Goal: Task Accomplishment & Management: Manage account settings

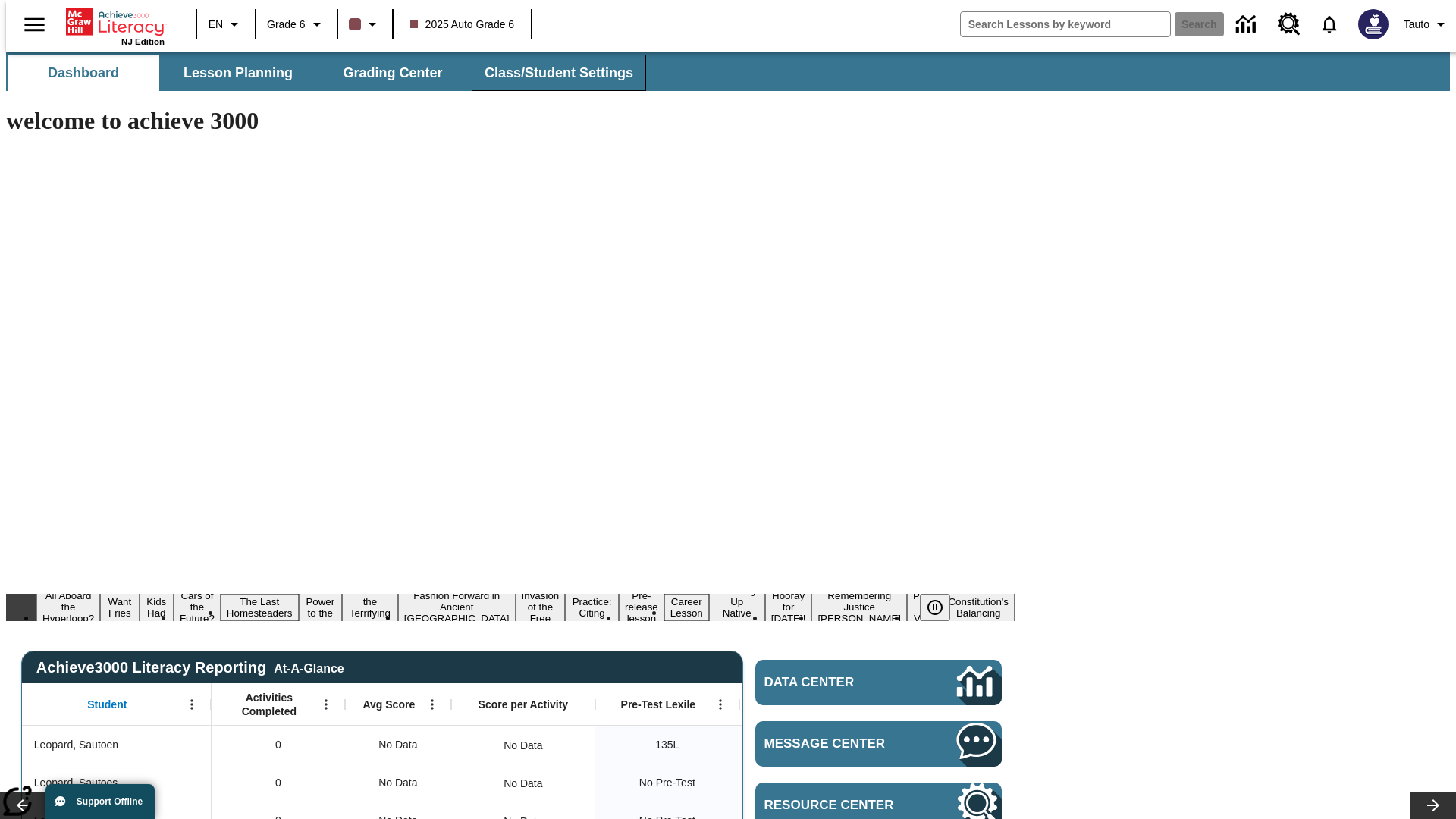
click at [550, 73] on span "Class/Student Settings" at bounding box center [558, 73] width 148 height 17
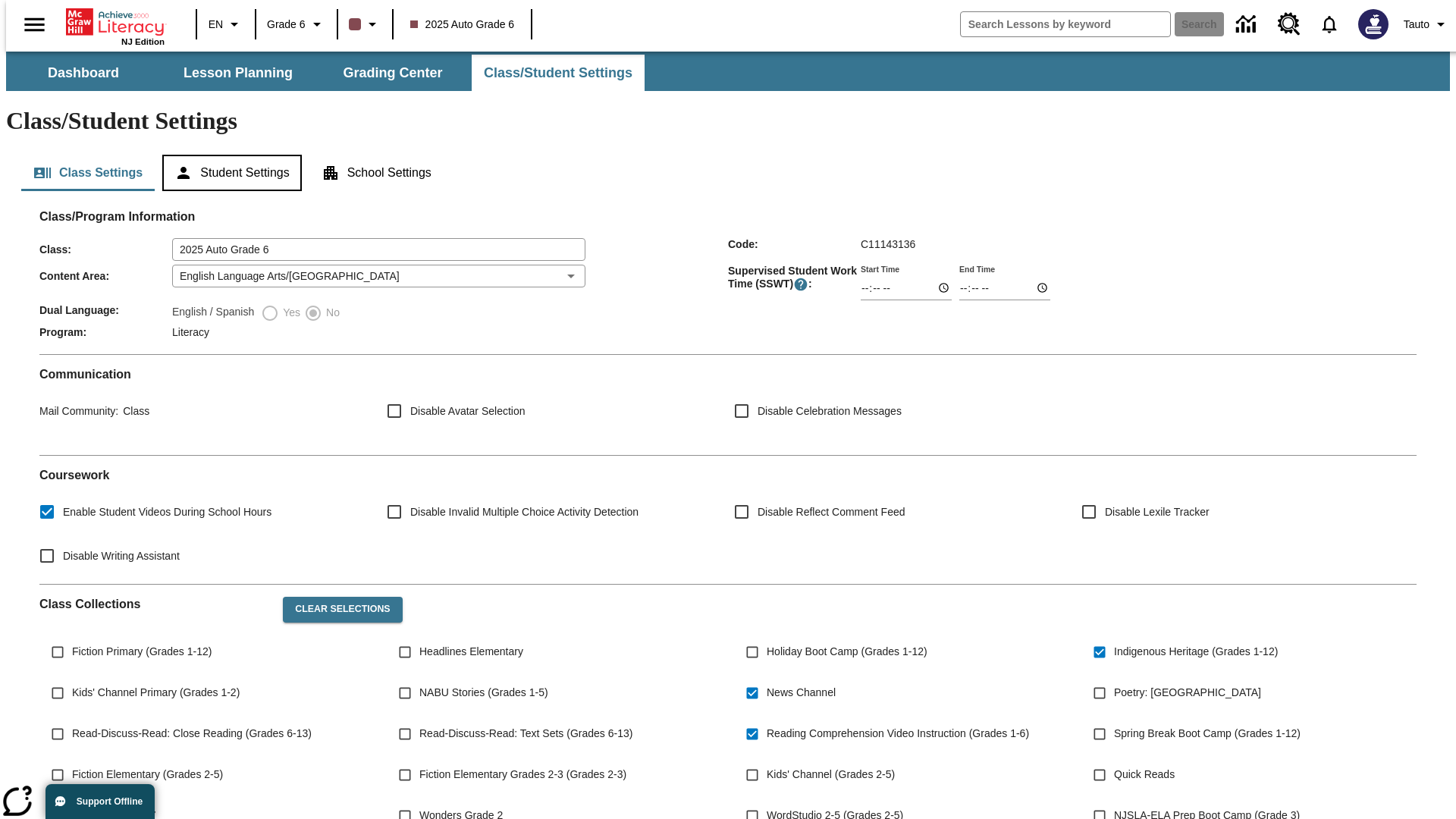
click at [229, 155] on button "Student Settings" at bounding box center [231, 173] width 138 height 36
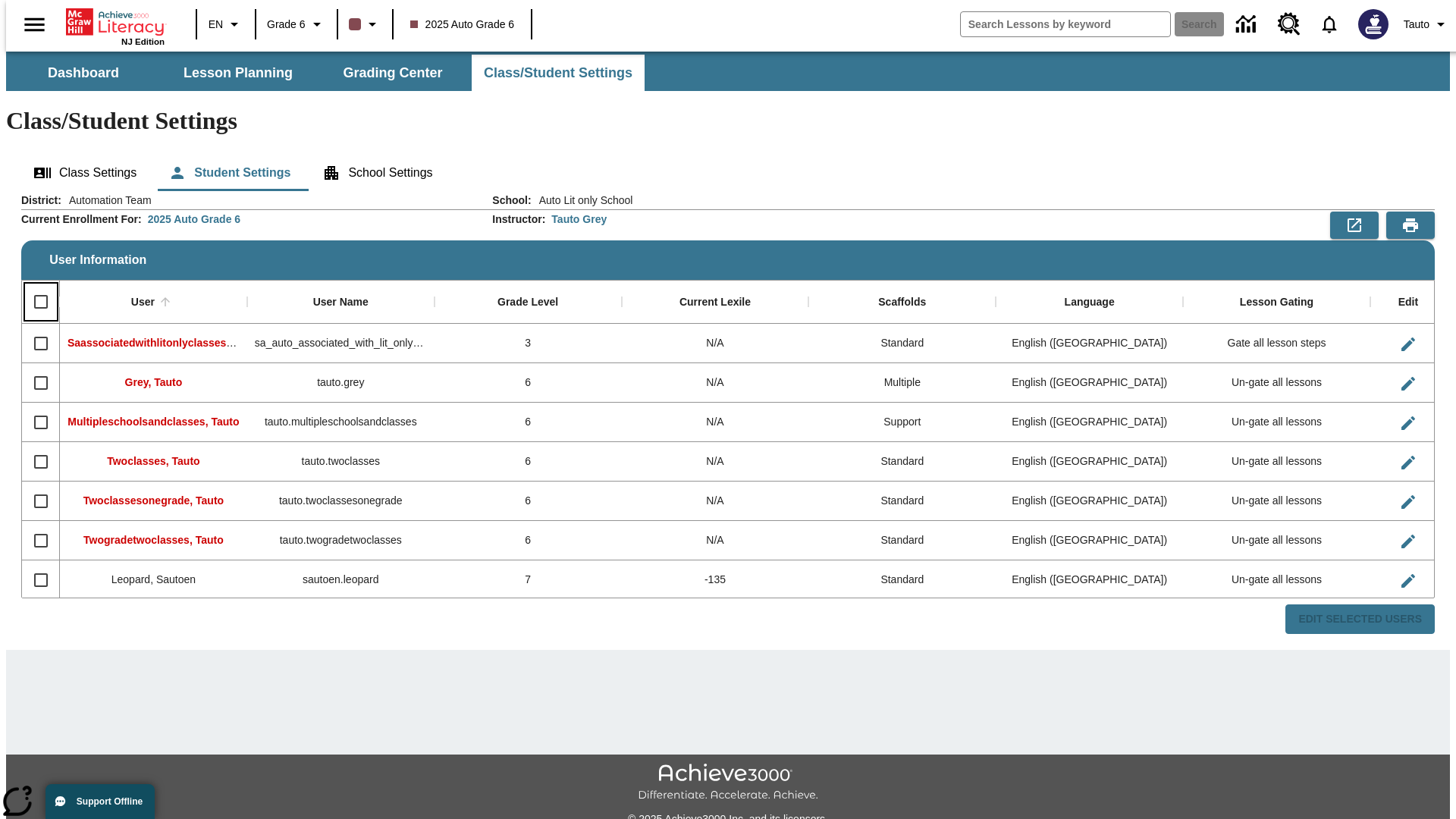
click at [34, 286] on input "Select all rows" at bounding box center [40, 302] width 32 height 32
checkbox input "true"
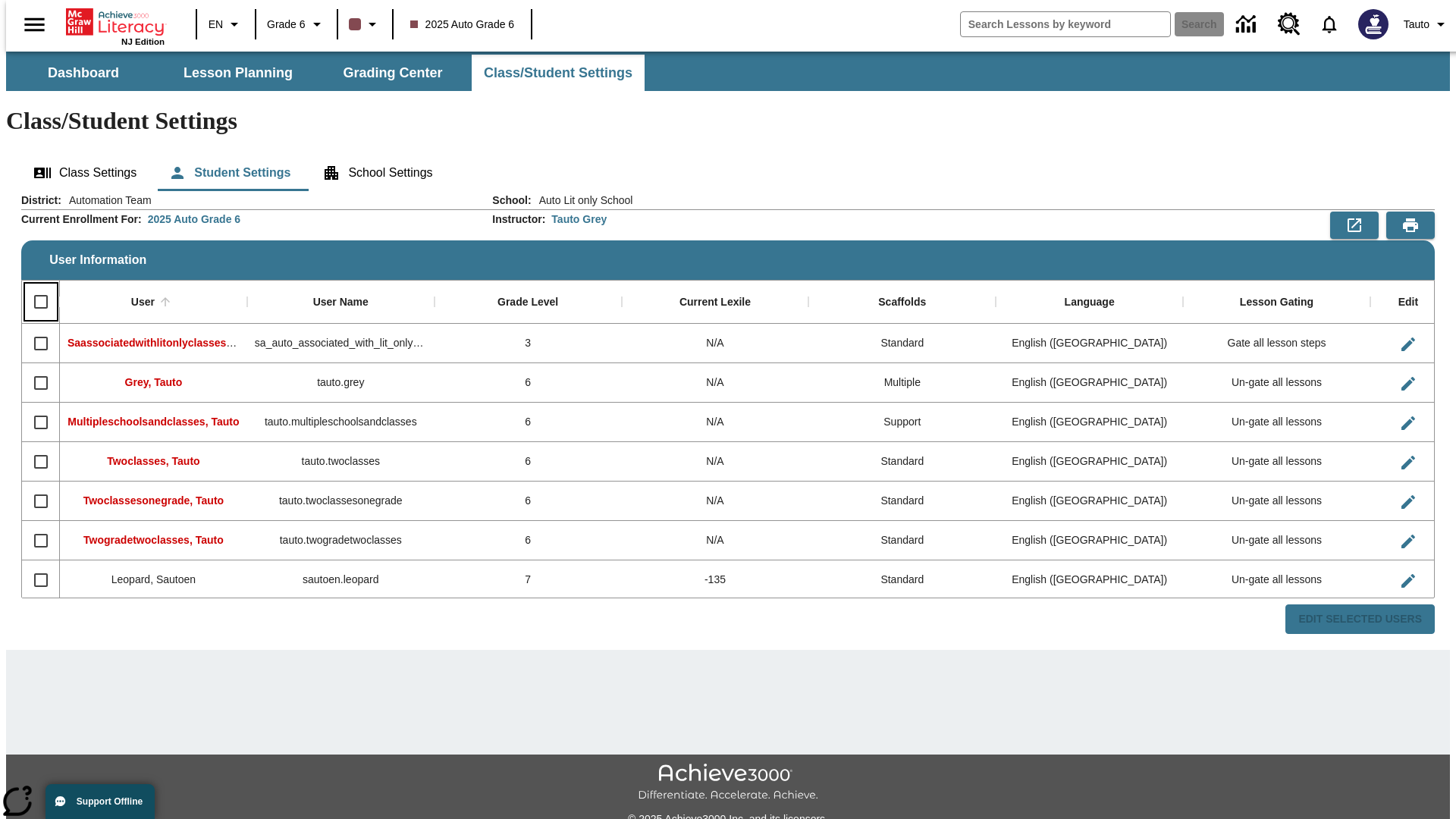
checkbox input "true"
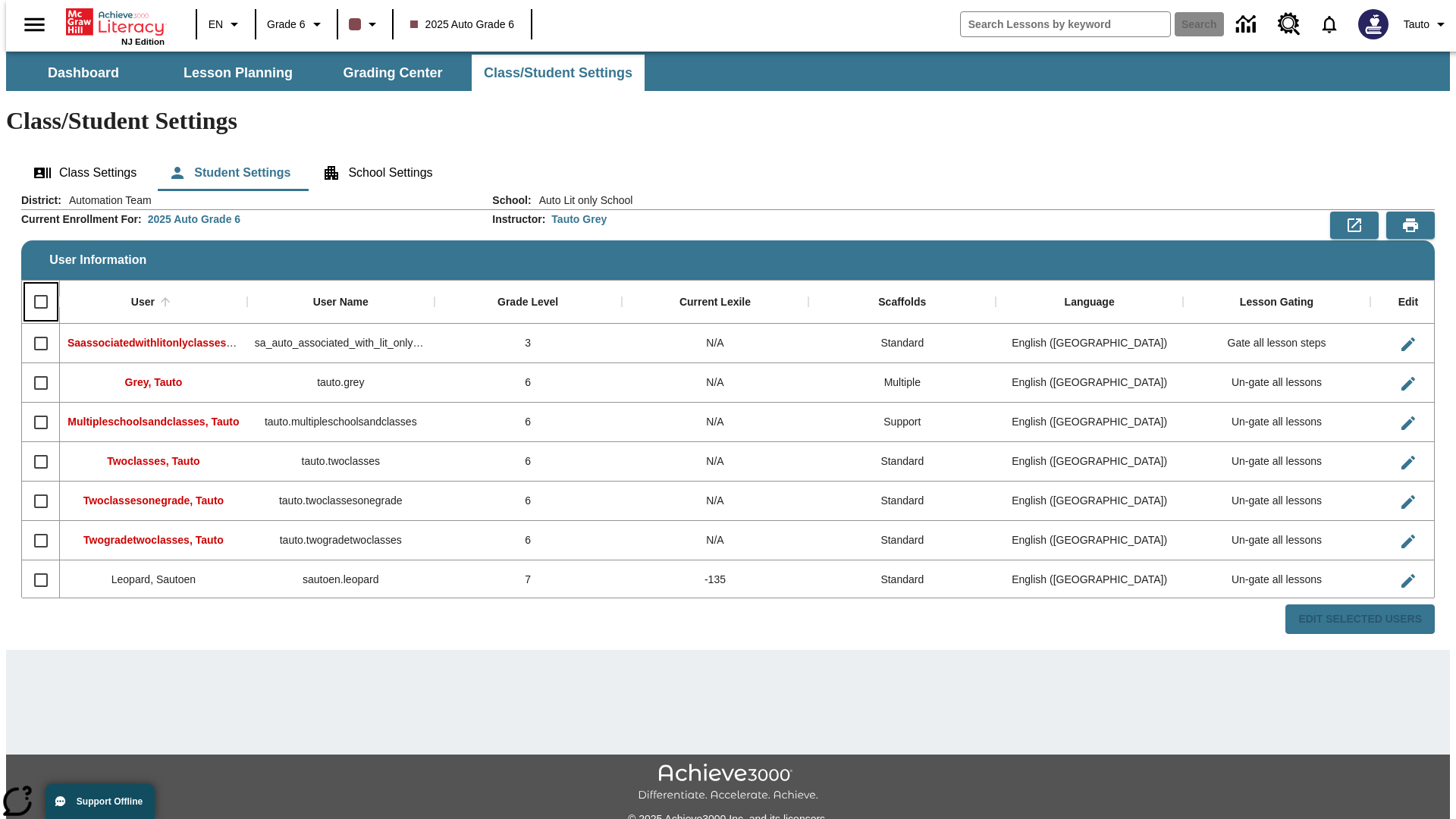
checkbox input "true"
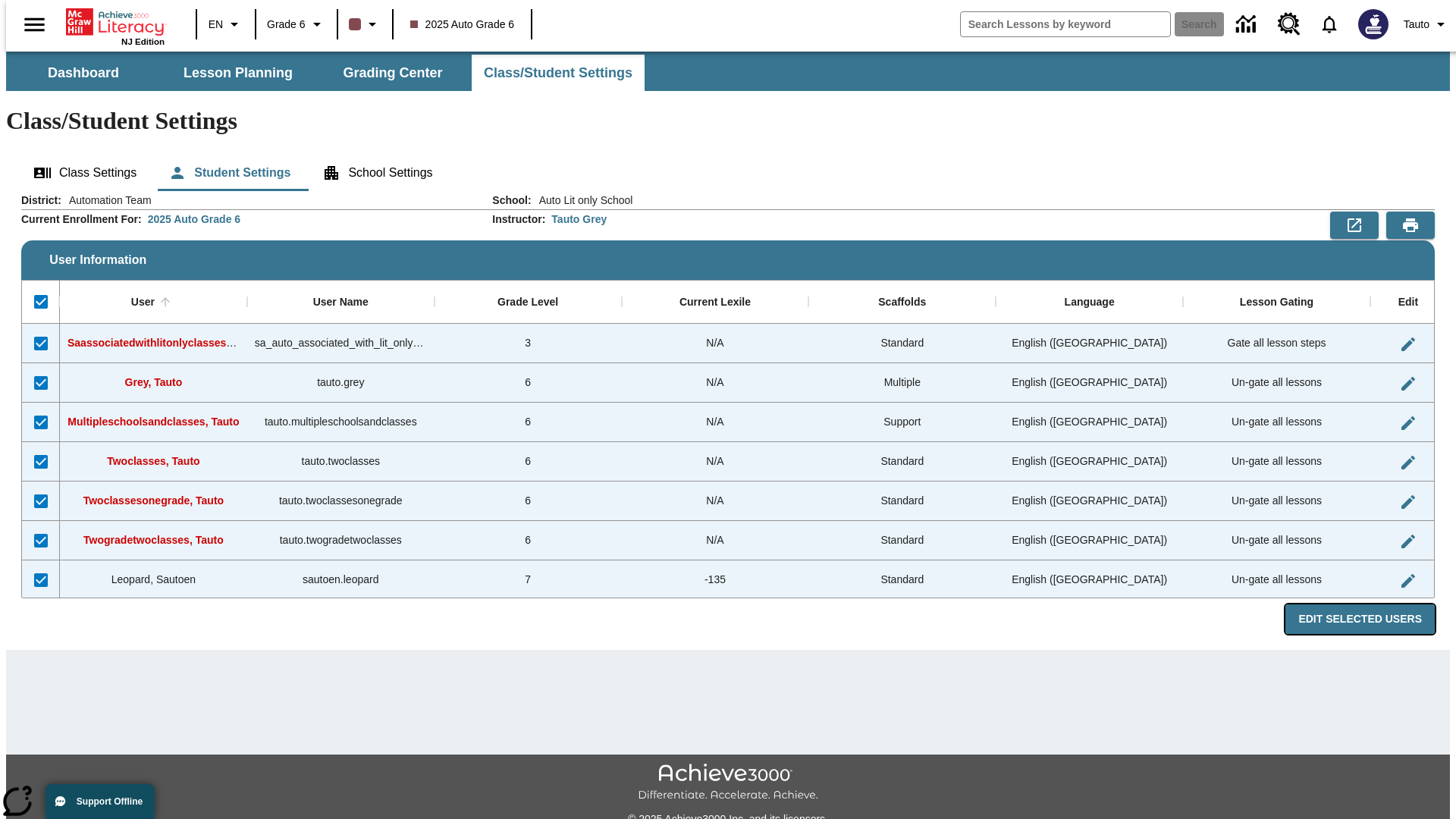
click at [1371, 605] on button "Edit Selected Users" at bounding box center [1359, 619] width 149 height 29
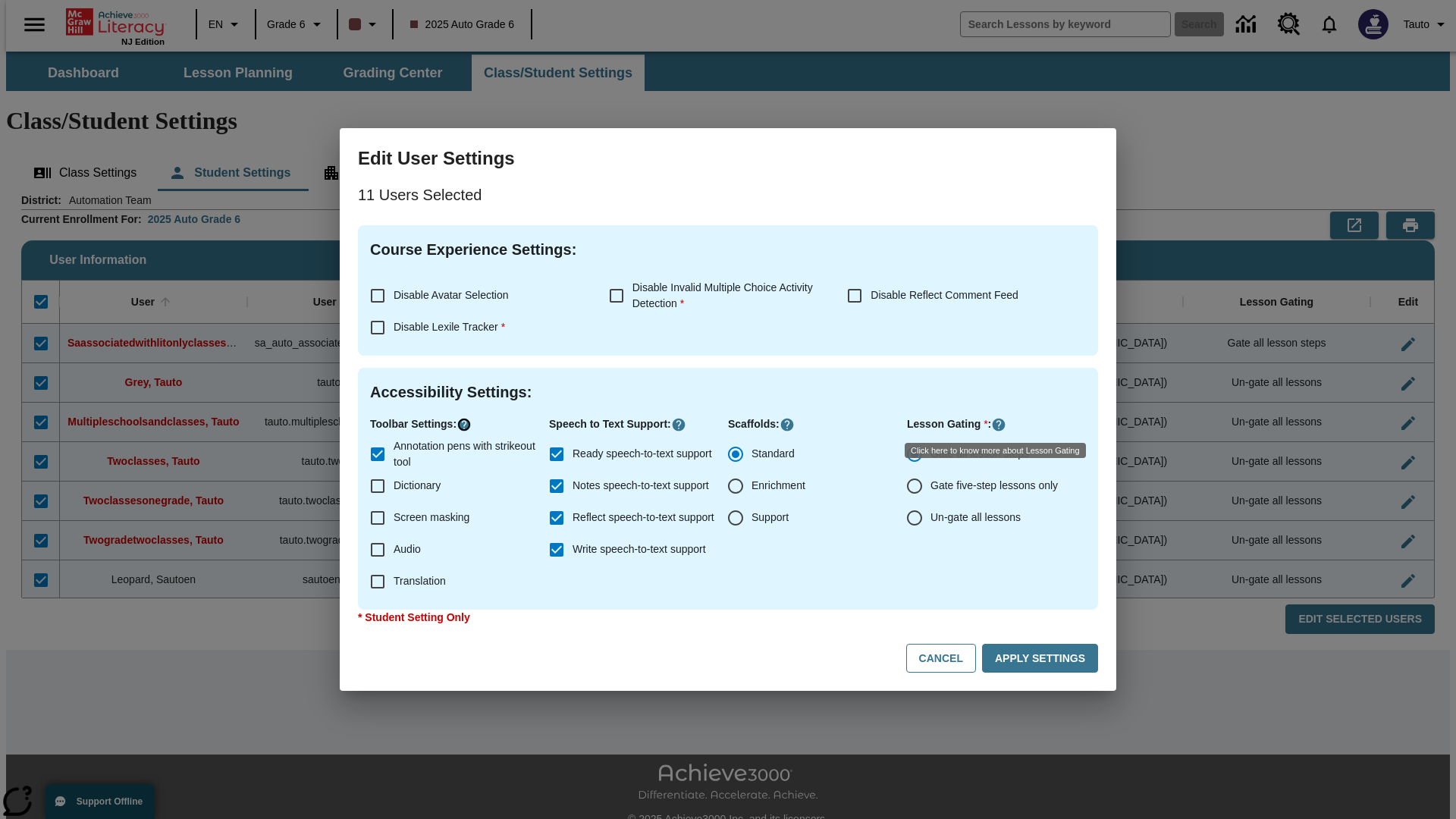
click at [466, 425] on icon "Click here to know more about" at bounding box center [463, 425] width 15 height 15
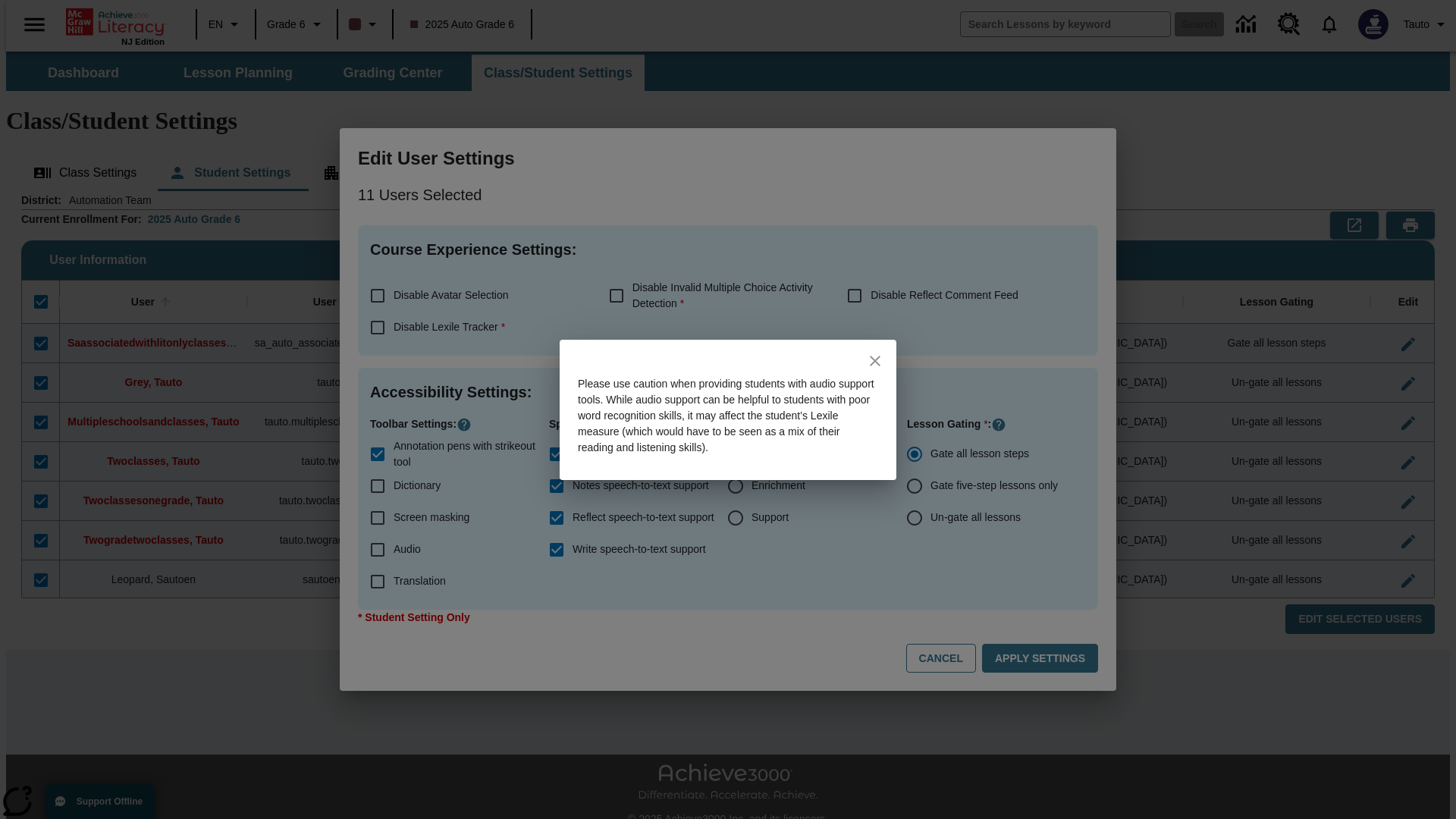
click at [875, 360] on icon "close" at bounding box center [875, 361] width 11 height 11
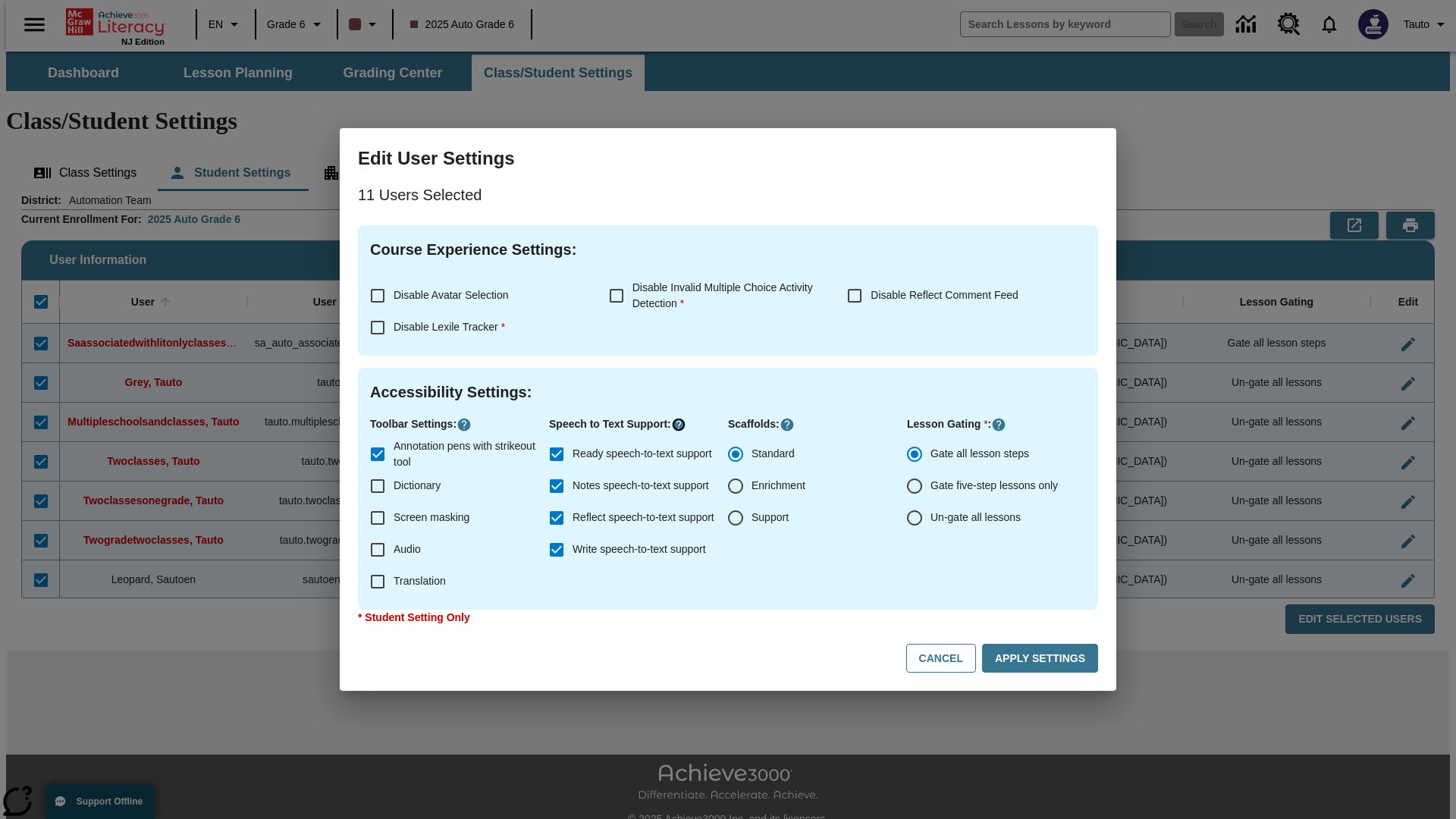
click at [682, 425] on icon "Click here to know more about" at bounding box center [678, 425] width 15 height 15
click at [1000, 425] on icon "Click here to know more about" at bounding box center [998, 425] width 15 height 15
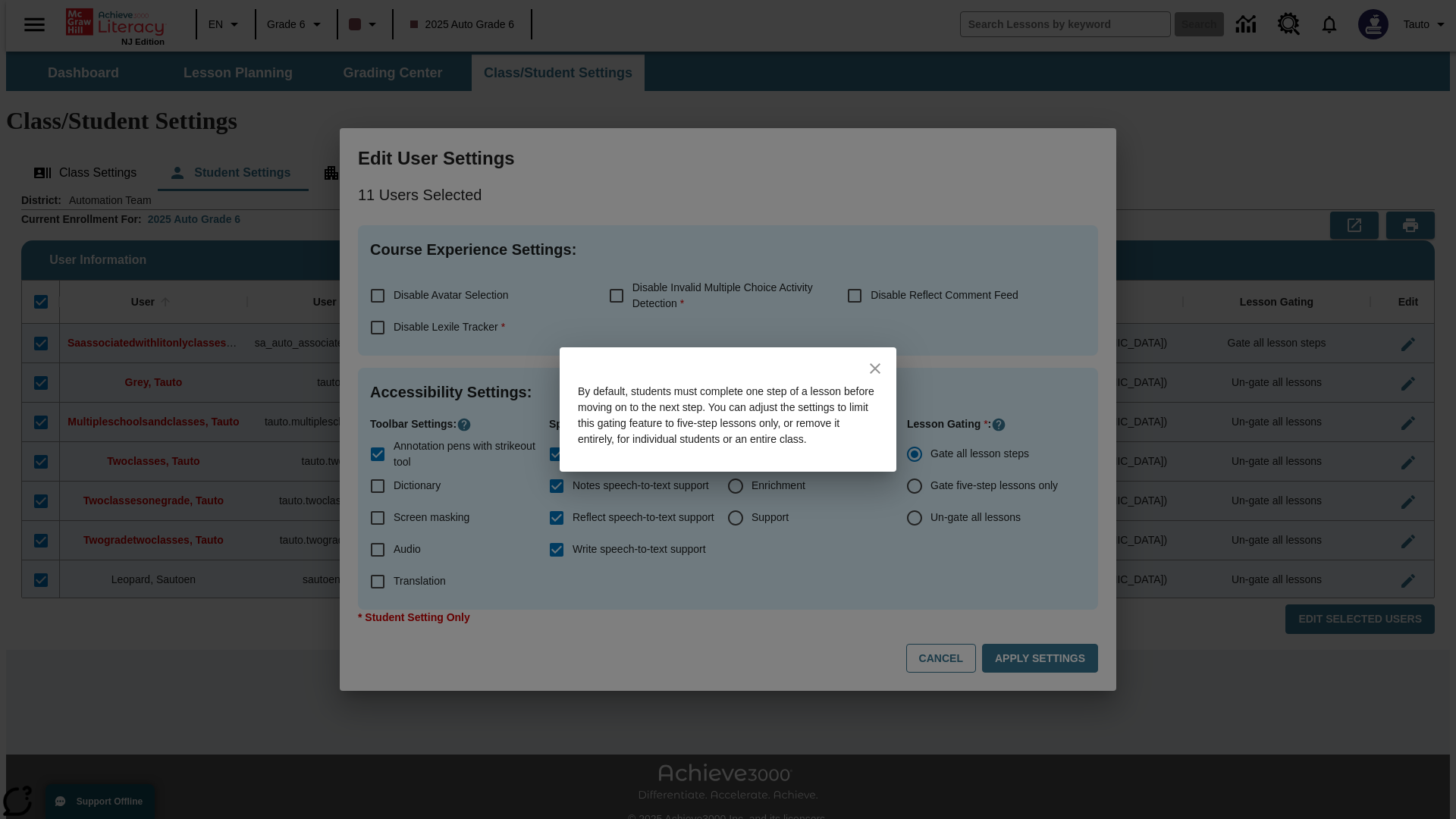
click at [875, 363] on icon "close" at bounding box center [875, 369] width 11 height 11
